Goal: Transaction & Acquisition: Purchase product/service

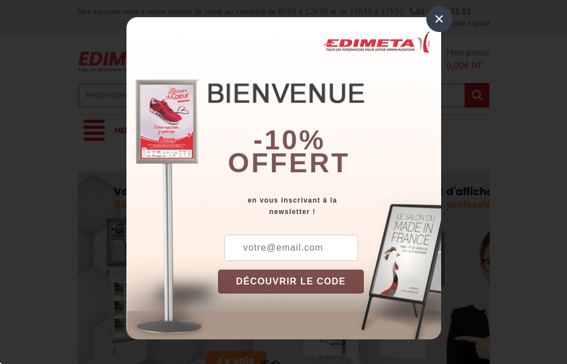
scroll to position [114, 0]
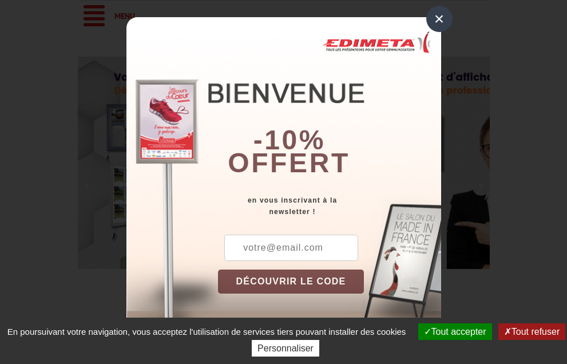
click at [441, 21] on div "×" at bounding box center [439, 19] width 26 height 26
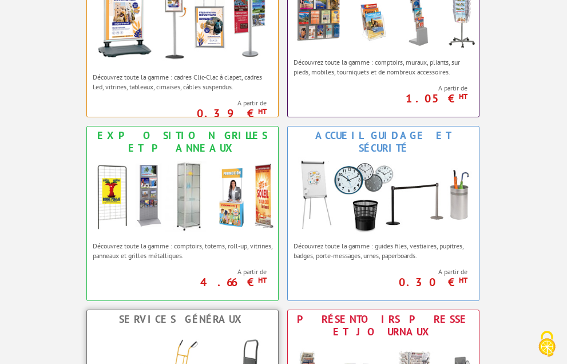
scroll to position [458, 0]
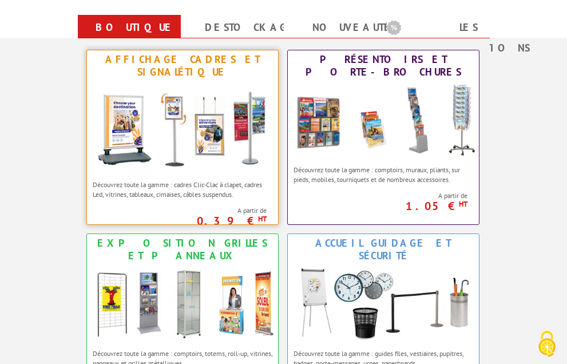
click at [198, 81] on img at bounding box center [182, 127] width 191 height 93
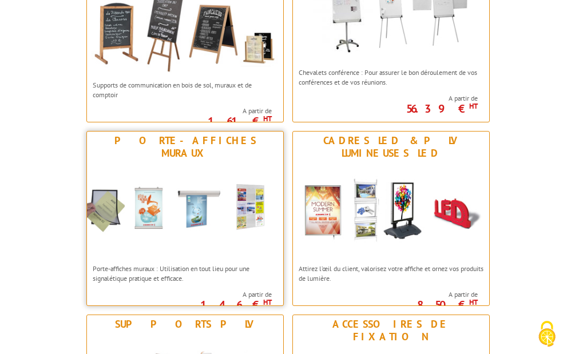
scroll to position [1374, 0]
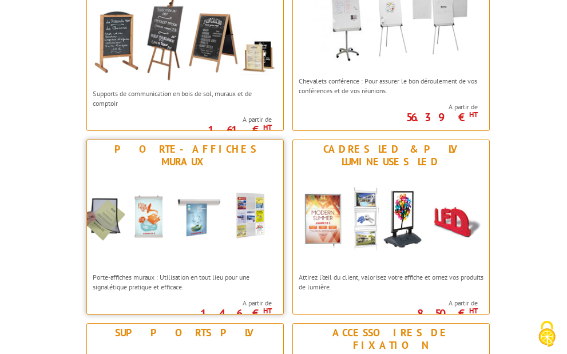
drag, startPoint x: 223, startPoint y: 148, endPoint x: 217, endPoint y: 124, distance: 24.3
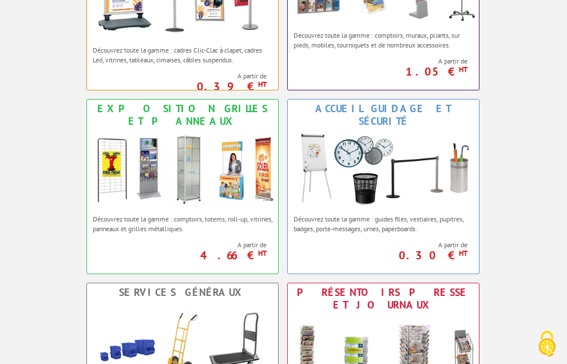
scroll to position [572, 0]
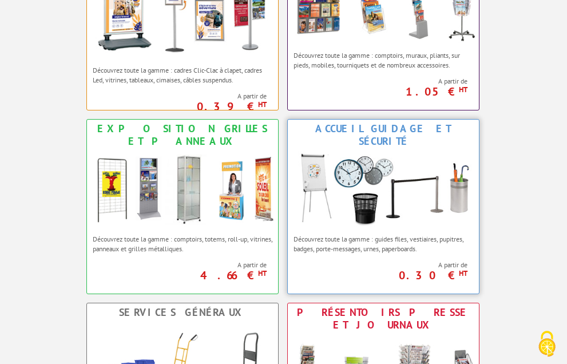
click at [447, 151] on img at bounding box center [383, 190] width 191 height 78
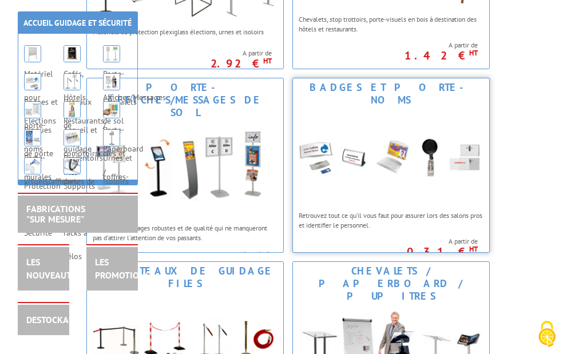
scroll to position [458, 0]
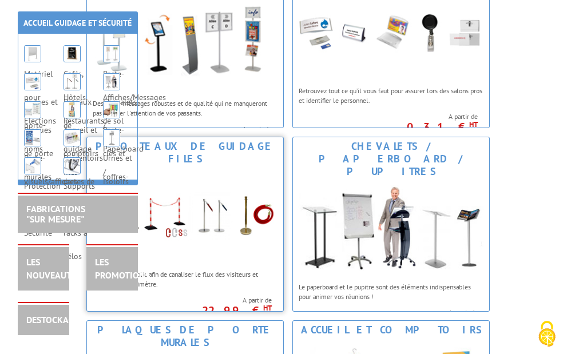
click at [283, 168] on img at bounding box center [185, 216] width 196 height 96
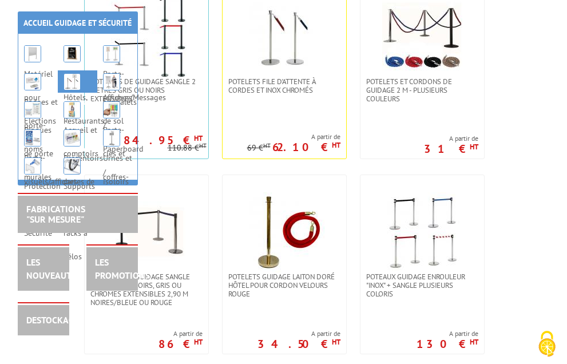
scroll to position [343, 0]
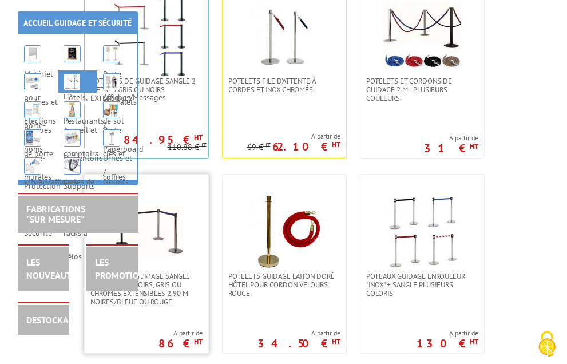
click at [187, 192] on img at bounding box center [146, 232] width 80 height 80
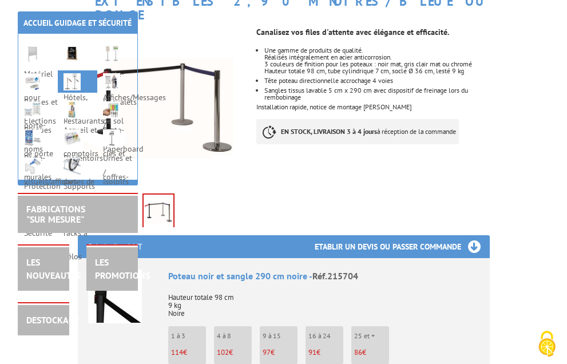
scroll to position [286, 0]
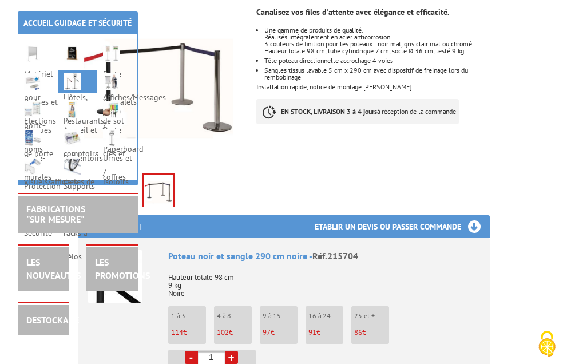
click at [238, 351] on link "+" at bounding box center [231, 357] width 13 height 13
click at [198, 351] on link "-" at bounding box center [191, 357] width 13 height 13
type input "1"
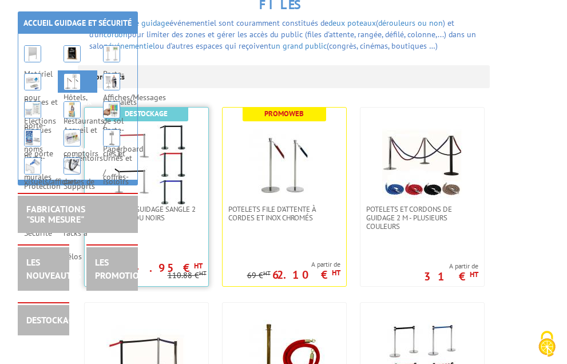
scroll to position [172, 0]
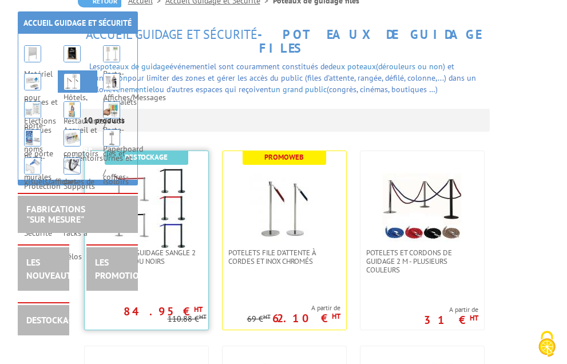
click at [187, 168] on img at bounding box center [146, 208] width 80 height 80
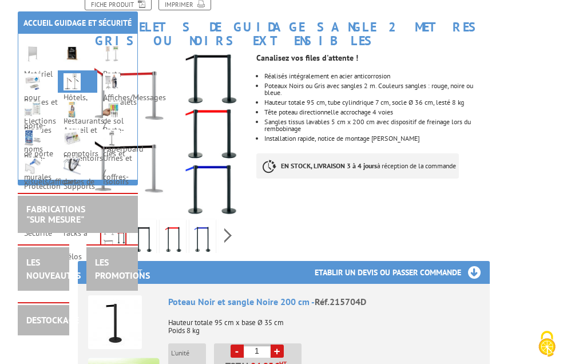
click at [284, 345] on link "+" at bounding box center [277, 351] width 13 height 13
type input "2"
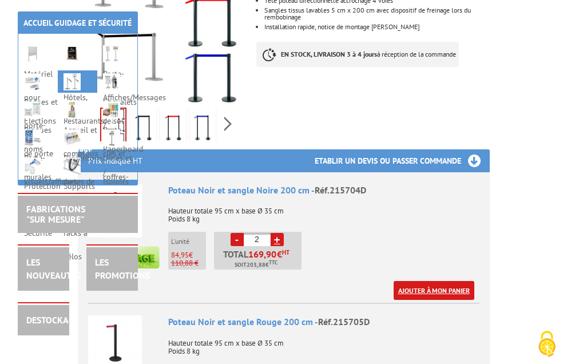
scroll to position [343, 0]
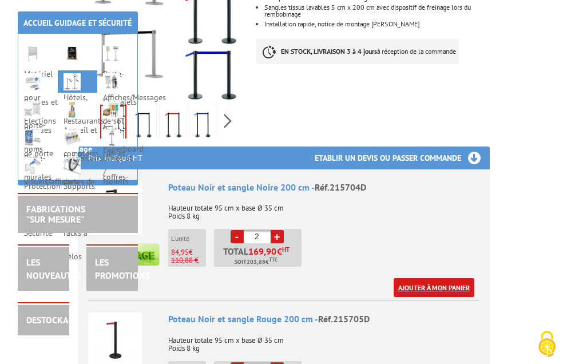
click at [475, 278] on link "Ajouter à mon panier" at bounding box center [434, 287] width 81 height 19
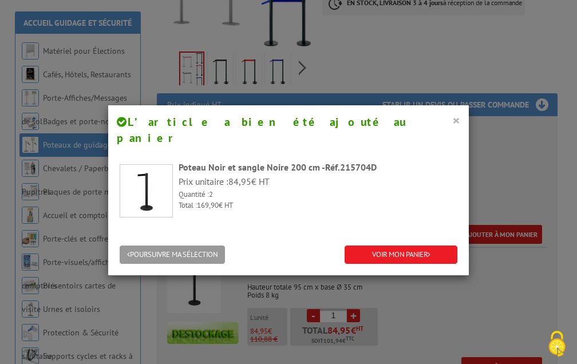
click at [452, 116] on button "×" at bounding box center [456, 120] width 8 height 15
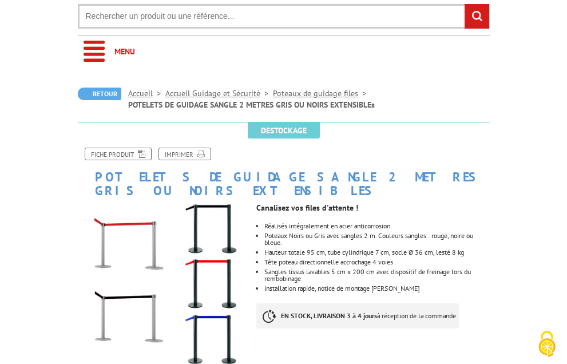
scroll to position [0, 0]
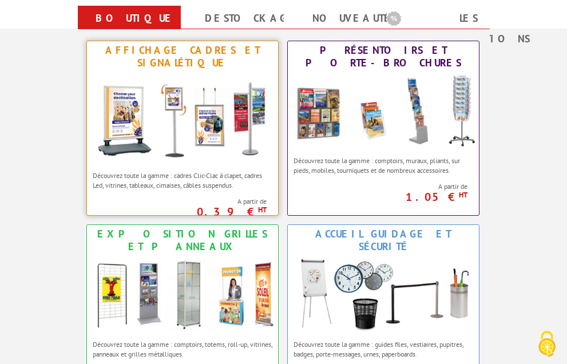
scroll to position [286, 0]
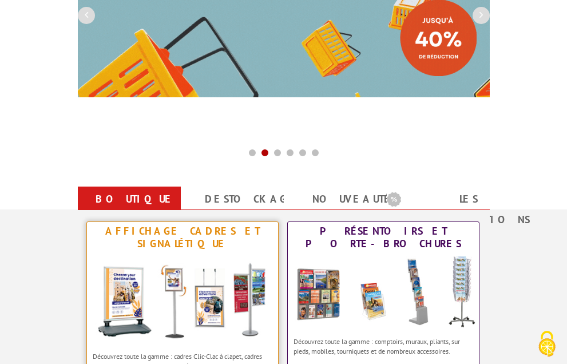
click at [192, 253] on img at bounding box center [182, 299] width 191 height 93
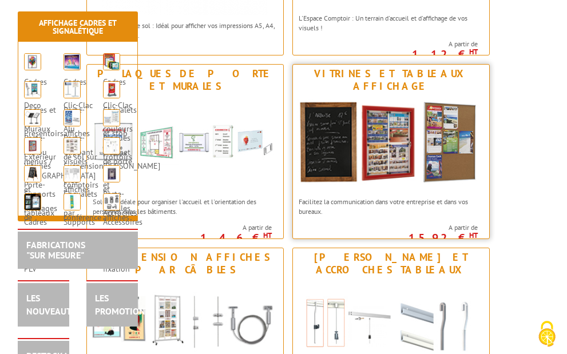
scroll to position [916, 0]
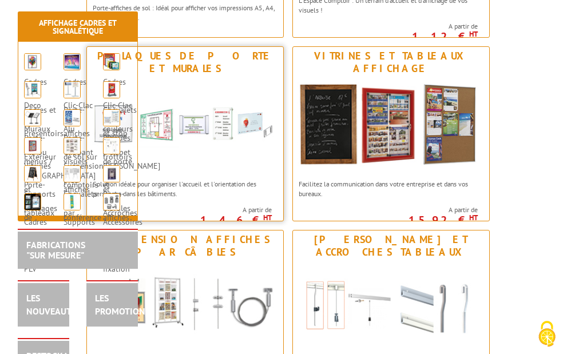
click at [272, 78] on img at bounding box center [185, 126] width 196 height 96
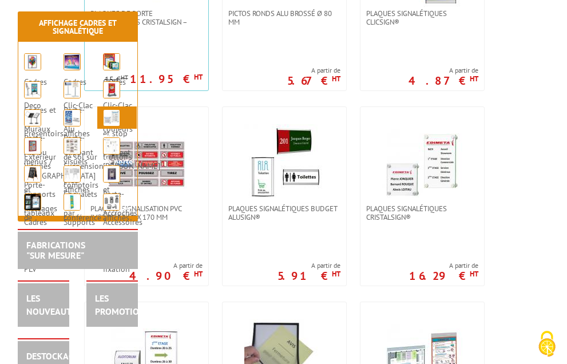
scroll to position [229, 0]
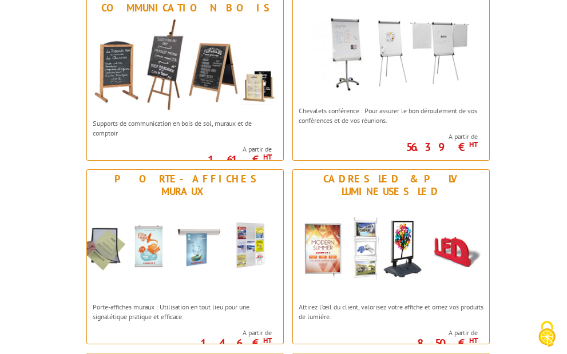
scroll to position [1374, 0]
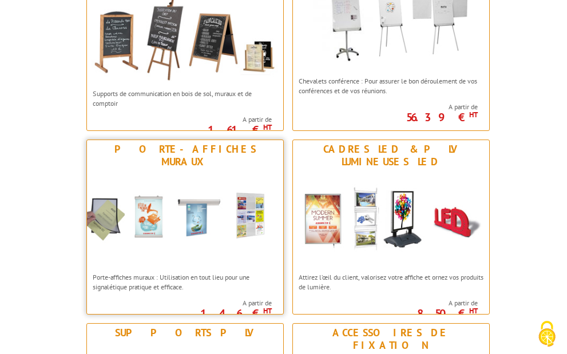
click at [283, 171] on img at bounding box center [185, 219] width 196 height 96
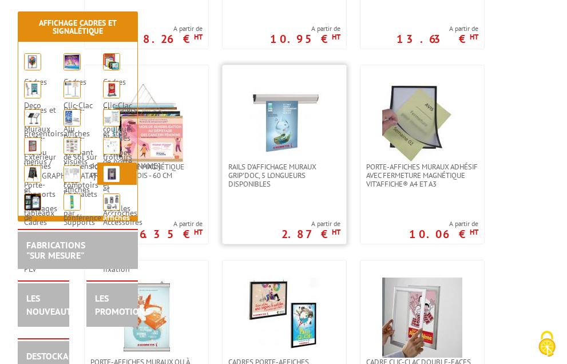
scroll to position [343, 0]
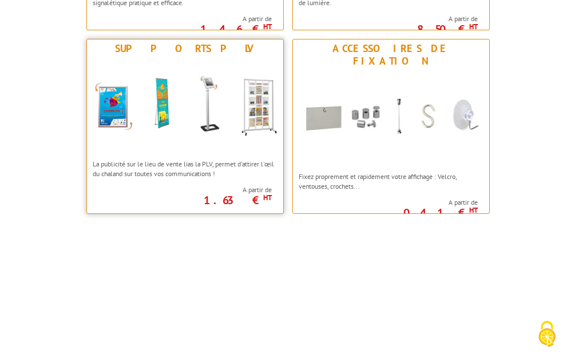
scroll to position [1516, 0]
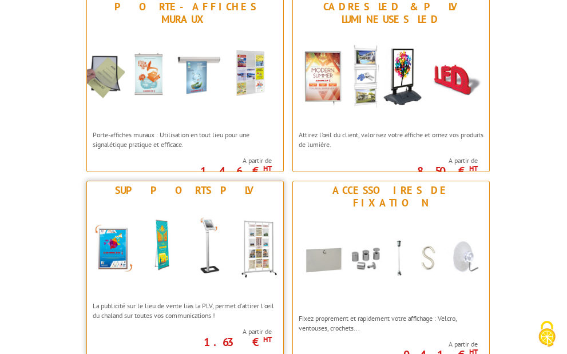
click at [274, 200] on img at bounding box center [185, 248] width 196 height 96
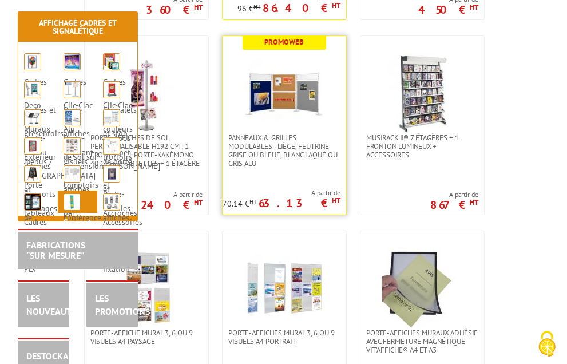
scroll to position [2175, 0]
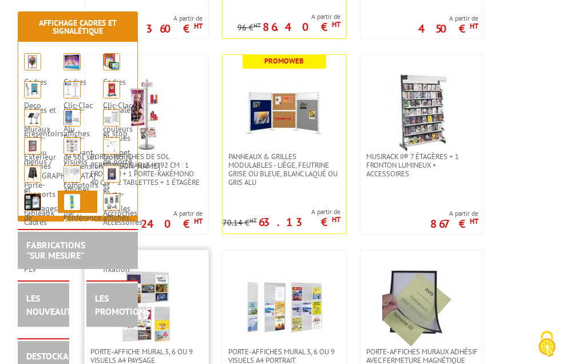
click at [187, 267] on img at bounding box center [146, 307] width 80 height 80
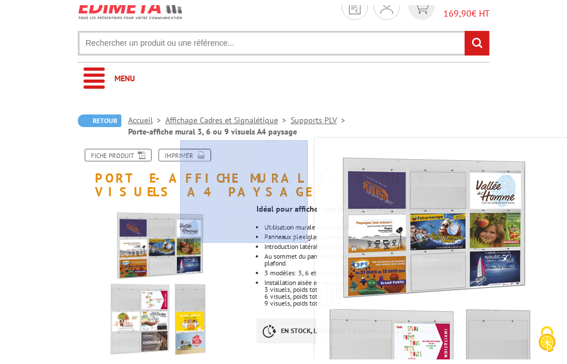
scroll to position [114, 0]
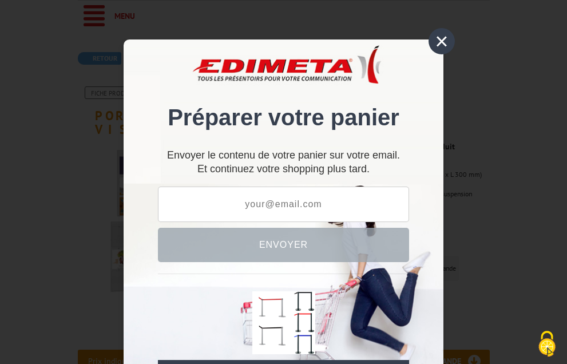
click at [442, 36] on div "×" at bounding box center [442, 41] width 26 height 26
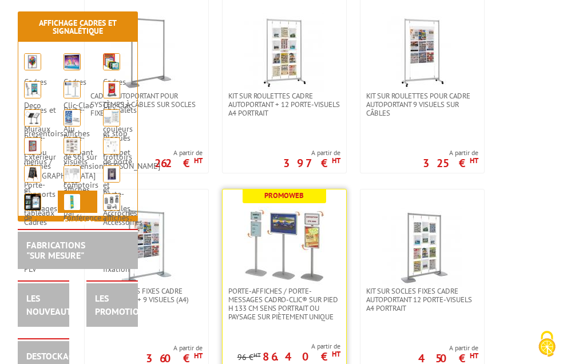
scroll to position [1832, 0]
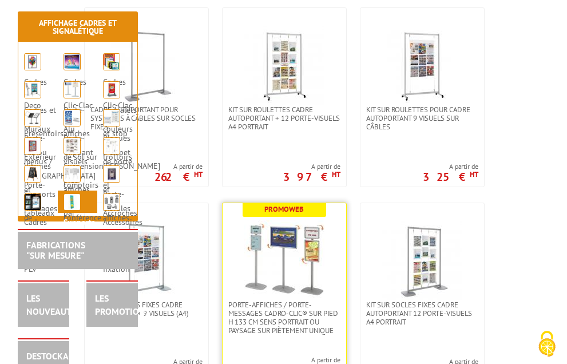
click at [325, 220] on img at bounding box center [284, 260] width 80 height 80
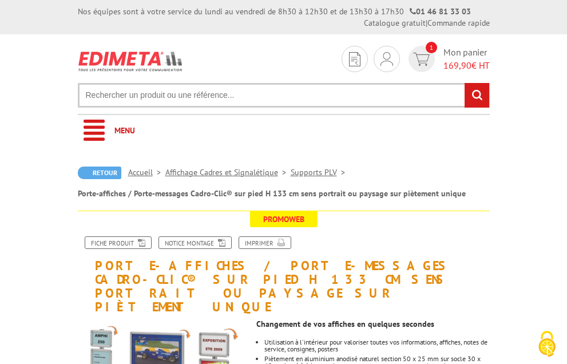
click at [298, 83] on input "text" at bounding box center [284, 95] width 412 height 25
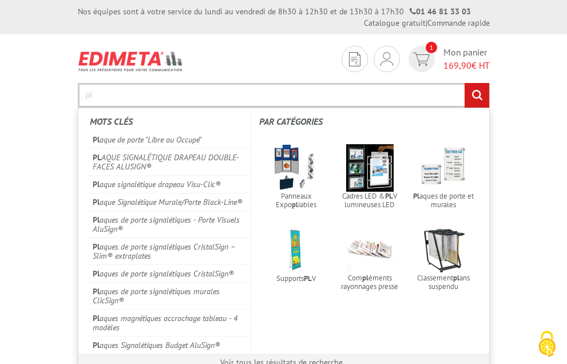
type input "p"
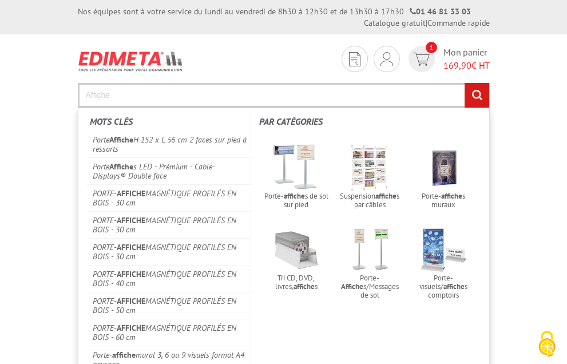
type input "Affiche"
click at [465, 83] on input "rechercher" at bounding box center [477, 95] width 25 height 25
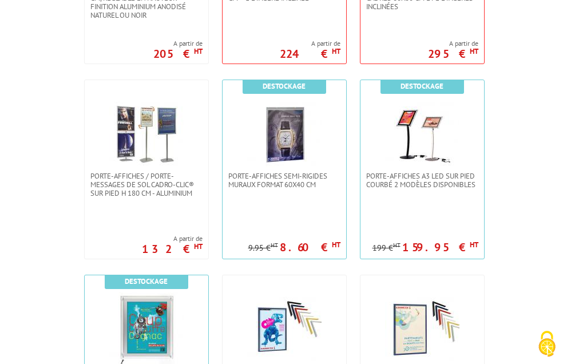
scroll to position [1202, 0]
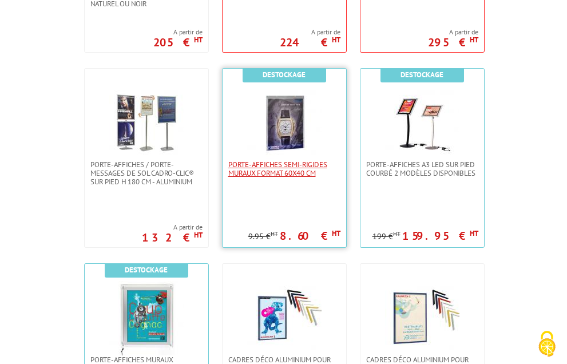
click at [341, 160] on span "Porte-affiches semi-rigides muraux format 60x40 cm" at bounding box center [284, 168] width 112 height 17
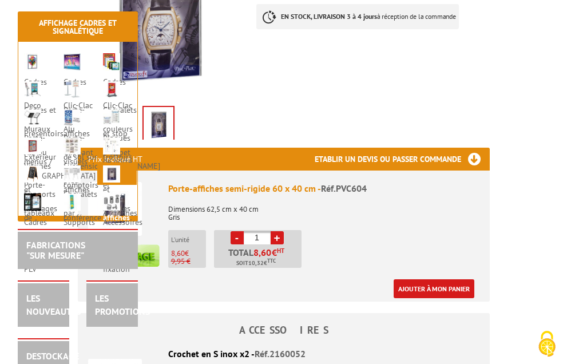
scroll to position [343, 0]
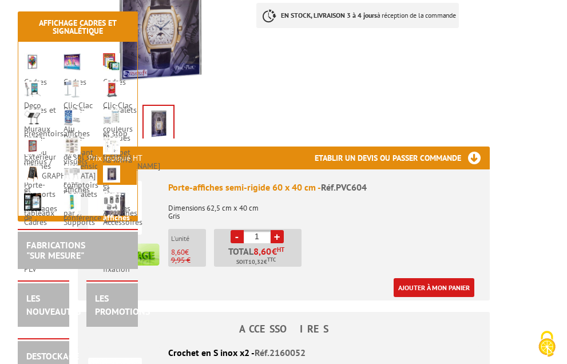
click at [284, 230] on link "+" at bounding box center [277, 236] width 13 height 13
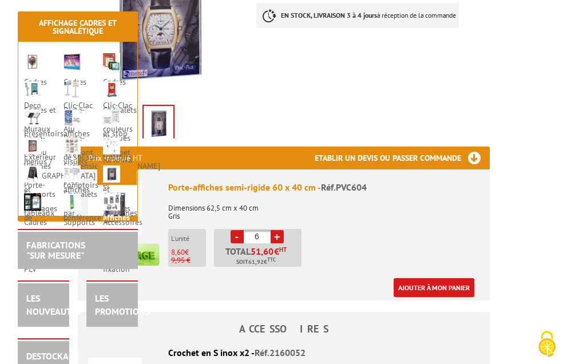
click at [284, 230] on link "+" at bounding box center [277, 236] width 13 height 13
type input "10"
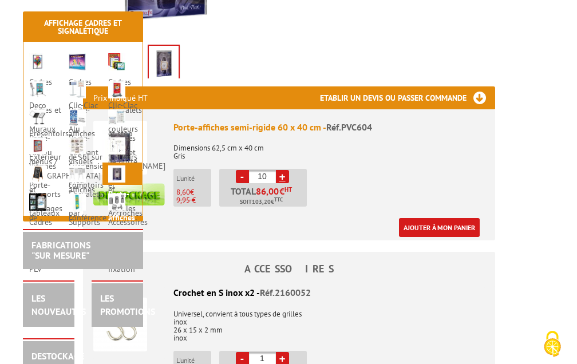
scroll to position [401, 0]
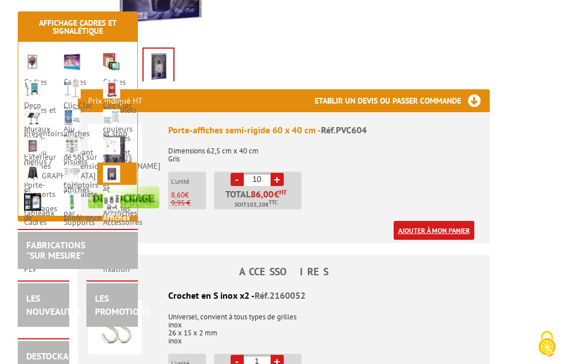
click at [473, 221] on link "Ajouter à mon panier" at bounding box center [434, 230] width 81 height 19
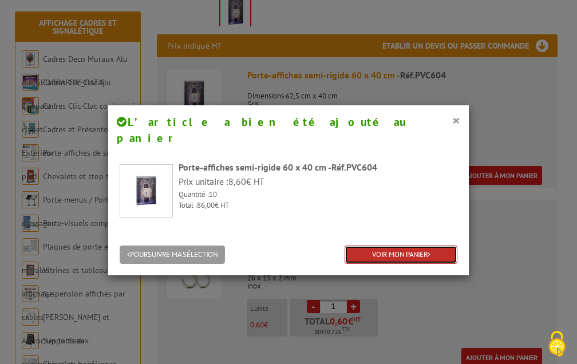
click at [413, 246] on link "VOIR MON PANIER" at bounding box center [401, 255] width 113 height 19
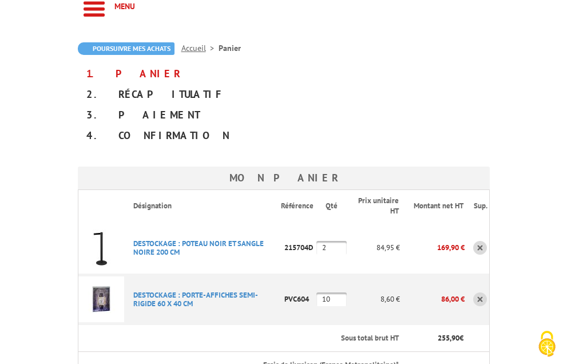
scroll to position [172, 0]
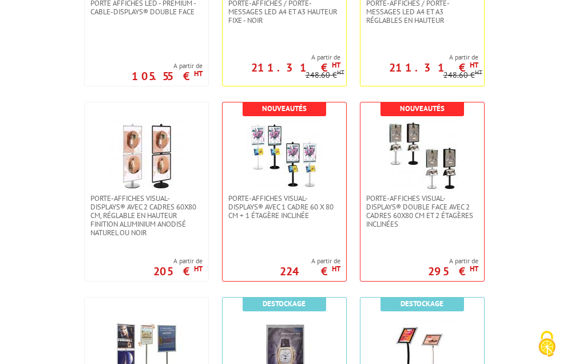
click at [151, 74] on div "Résultat pour : Affiche précédent page 1 2 3 4 5 / 5 suivant Nouveautés HT" at bounding box center [283, 248] width 429 height 2044
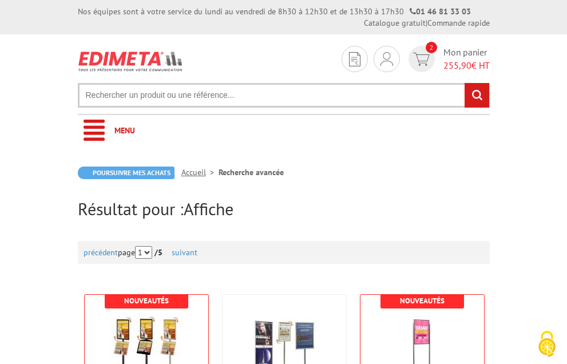
click at [216, 83] on input "text" at bounding box center [284, 95] width 412 height 25
type input "autocollants"
click at [465, 83] on input "rechercher" at bounding box center [477, 95] width 25 height 25
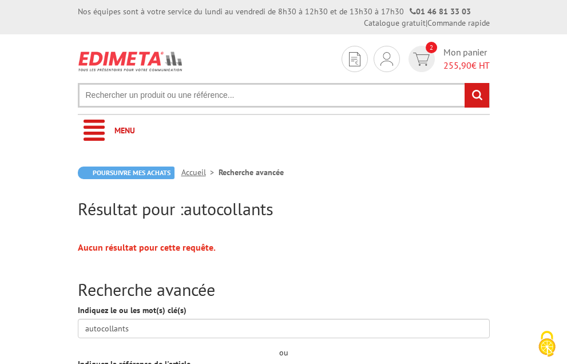
click at [290, 83] on input "text" at bounding box center [284, 95] width 412 height 25
click at [311, 83] on input "text" at bounding box center [284, 95] width 412 height 25
click at [310, 83] on input "text" at bounding box center [284, 95] width 412 height 25
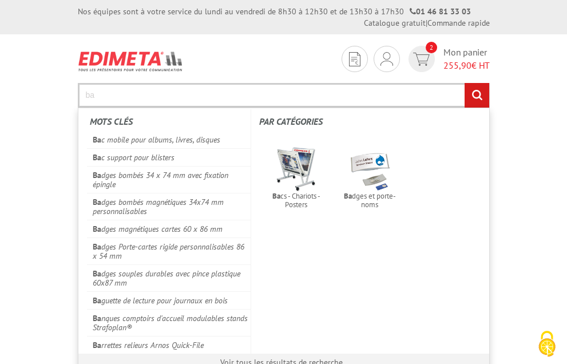
type input "b"
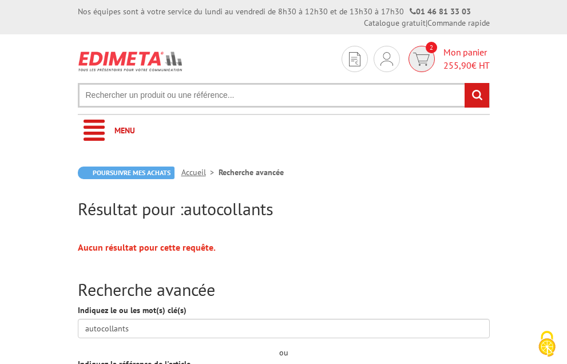
click at [430, 53] on img at bounding box center [421, 59] width 17 height 13
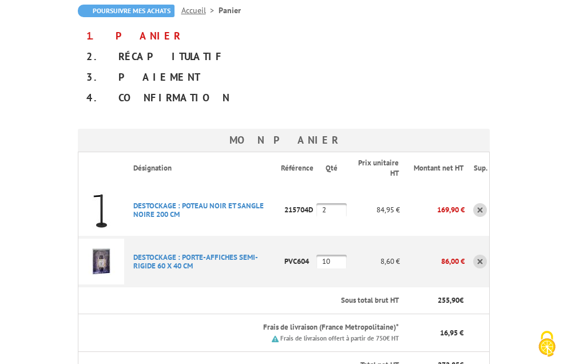
scroll to position [172, 0]
